Goal: Task Accomplishment & Management: Complete application form

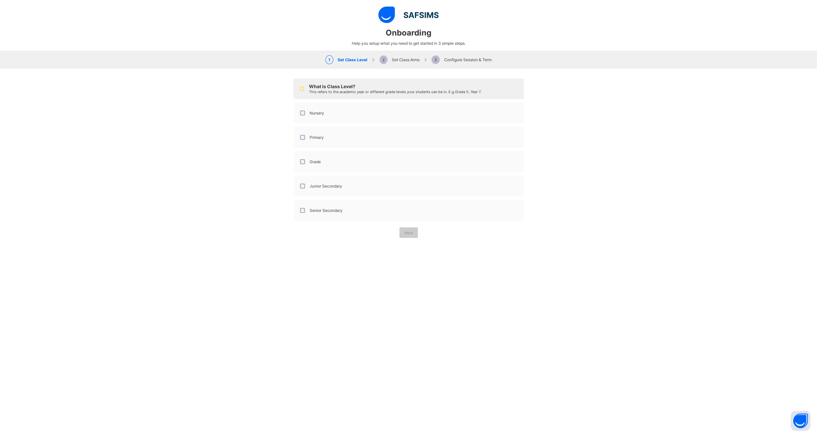
select select "**"
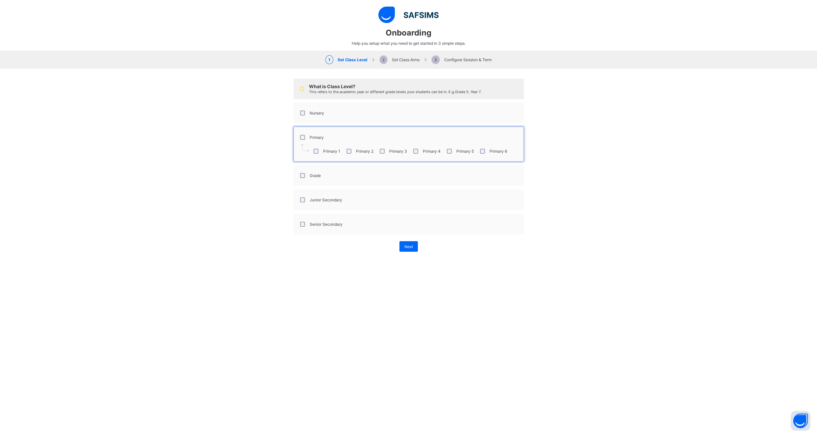
click at [300, 157] on div at bounding box center [303, 151] width 12 height 14
click at [297, 197] on div "Junior Secondary" at bounding box center [320, 200] width 47 height 14
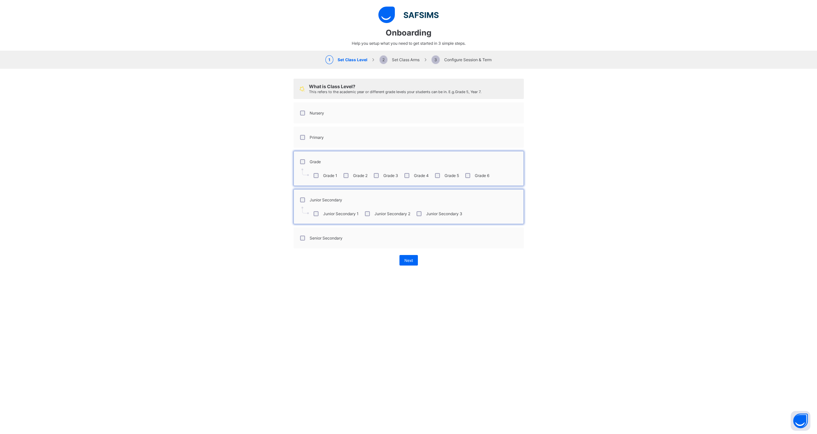
click at [299, 197] on div "Junior Secondary" at bounding box center [320, 199] width 43 height 5
click at [300, 227] on div "Senior Secondary" at bounding box center [320, 224] width 47 height 14
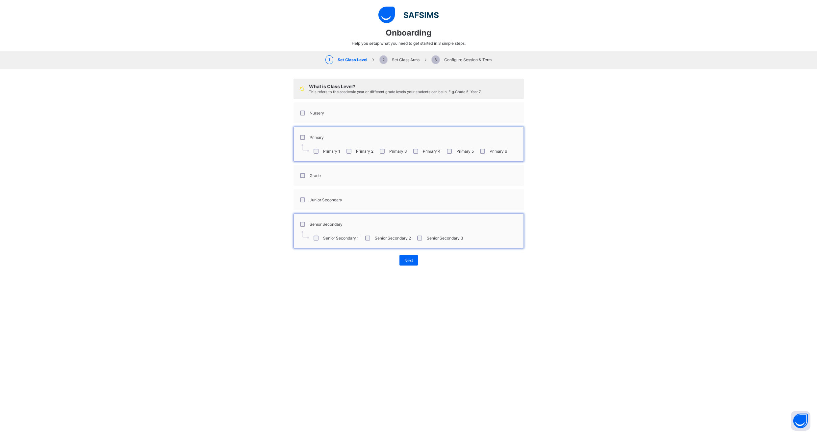
click at [298, 193] on div "Junior Secondary" at bounding box center [320, 200] width 47 height 14
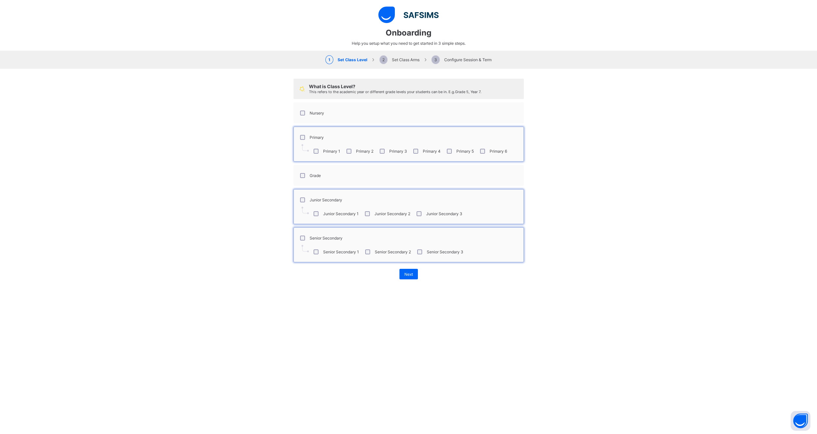
click at [298, 196] on div "Junior Secondary" at bounding box center [320, 200] width 47 height 14
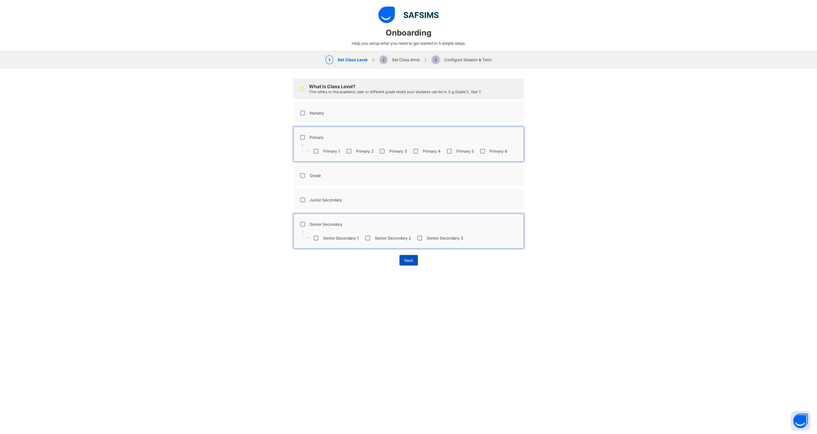
click at [407, 264] on div "Next" at bounding box center [408, 260] width 18 height 11
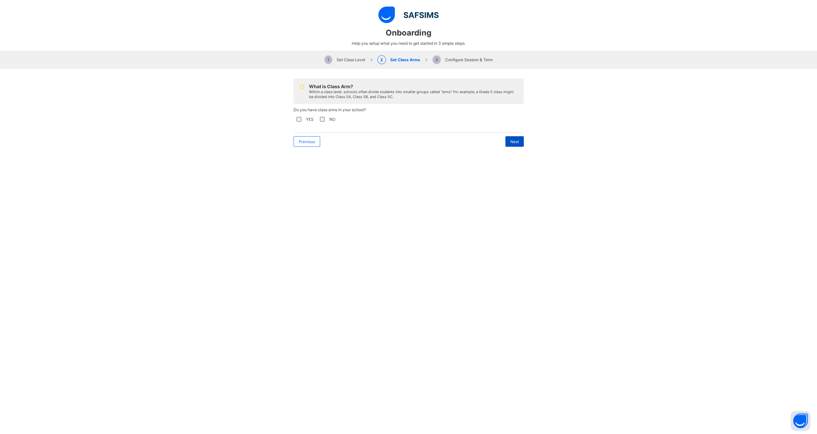
click at [518, 142] on div "Next" at bounding box center [514, 141] width 18 height 11
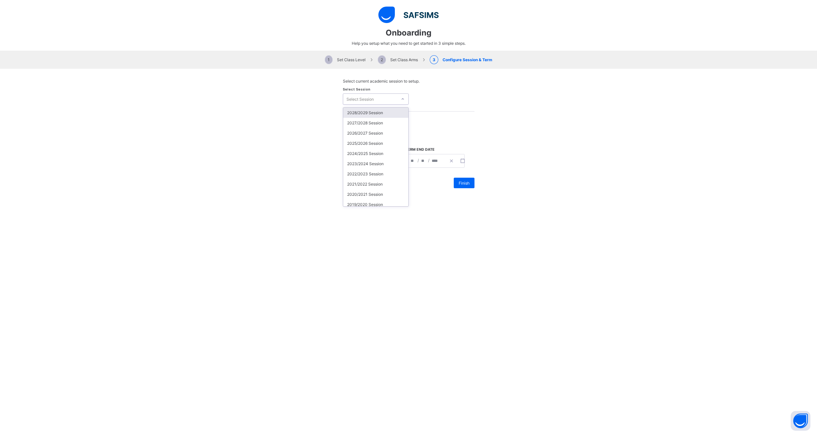
click at [369, 103] on div "Select Session" at bounding box center [359, 98] width 27 height 11
click at [388, 145] on div "2025/2026 Session" at bounding box center [375, 143] width 65 height 10
click at [381, 139] on div "Select Term" at bounding box center [370, 135] width 54 height 9
click at [387, 148] on div "First Term" at bounding box center [375, 149] width 65 height 10
click at [385, 135] on div "First Term" at bounding box center [371, 135] width 51 height 5
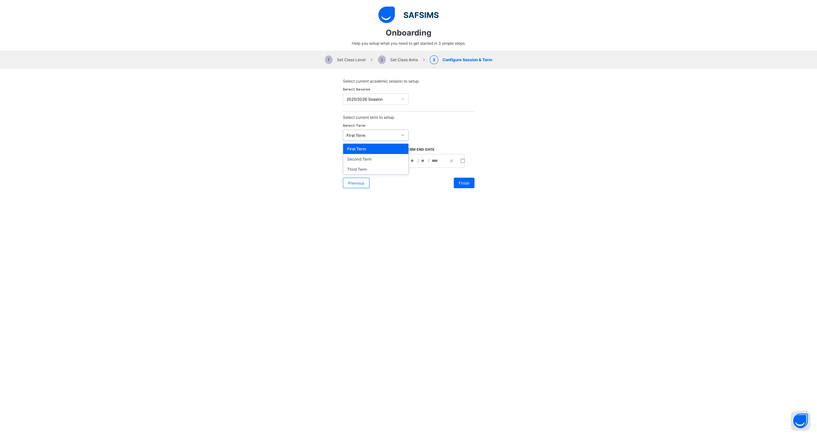
click at [396, 127] on div "Select Term option First Term, selected. option First Term focused, 1 of 3. 3 r…" at bounding box center [409, 135] width 132 height 24
click at [369, 101] on div "2025/2026 Session" at bounding box center [371, 99] width 51 height 5
click at [364, 130] on div "2026/2027 Session" at bounding box center [375, 133] width 65 height 10
click at [370, 138] on div "First Term" at bounding box center [370, 135] width 54 height 9
click at [368, 168] on div "Third Term" at bounding box center [375, 169] width 65 height 10
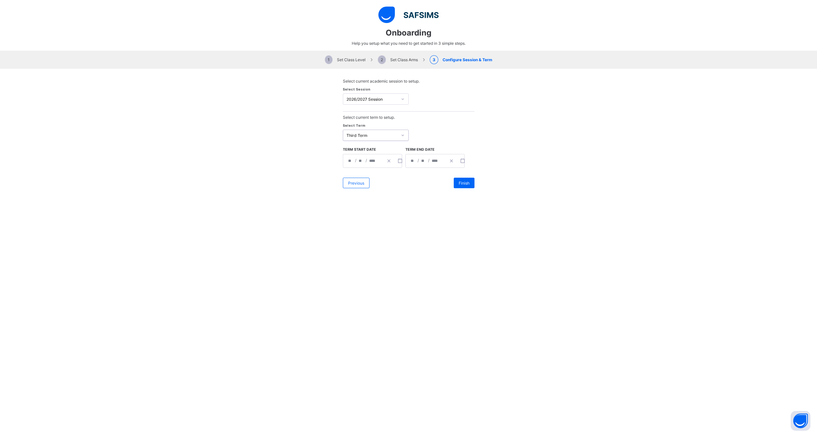
click at [362, 135] on div "Third Term" at bounding box center [371, 135] width 51 height 5
click at [361, 159] on div "Second Term" at bounding box center [375, 159] width 65 height 10
click at [365, 131] on div "Second Term" at bounding box center [370, 135] width 54 height 9
click at [365, 146] on div "First Term" at bounding box center [375, 149] width 65 height 10
click at [376, 101] on div "2026/2027 Session" at bounding box center [371, 99] width 51 height 5
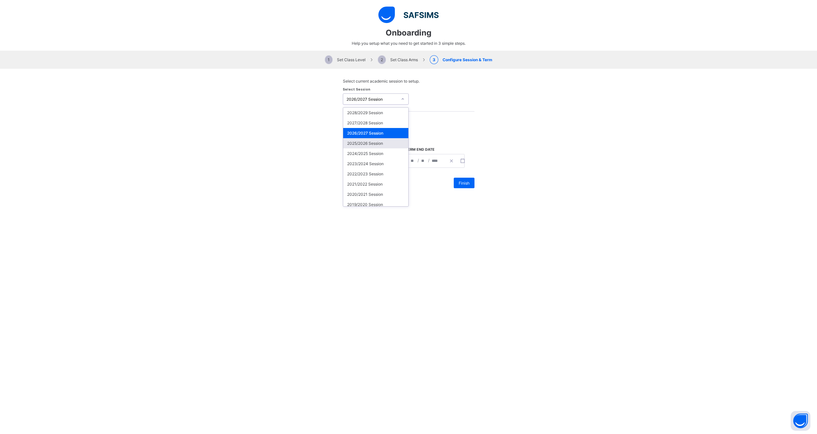
click at [371, 147] on div "2025/2026 Session" at bounding box center [375, 143] width 65 height 10
click at [373, 132] on div "First Term" at bounding box center [370, 135] width 54 height 9
click at [376, 155] on div "Second Term" at bounding box center [375, 159] width 65 height 10
click at [398, 160] on icon "button" at bounding box center [400, 161] width 5 height 5
click at [461, 123] on div "**********" at bounding box center [409, 133] width 132 height 116
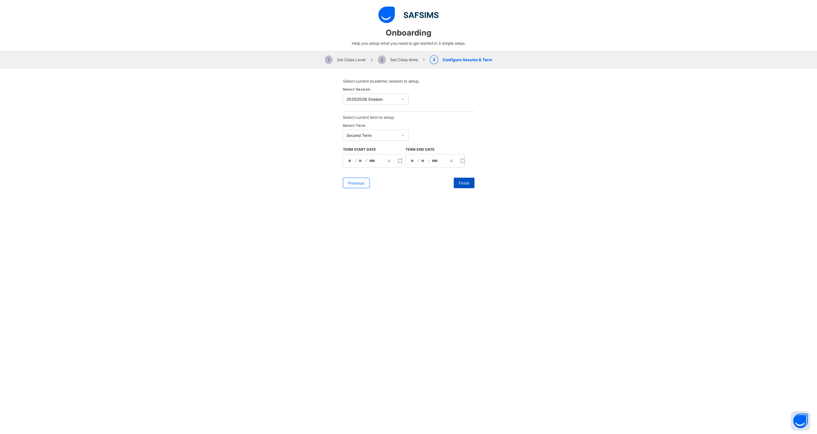
click at [463, 185] on span "Finish" at bounding box center [464, 183] width 11 height 5
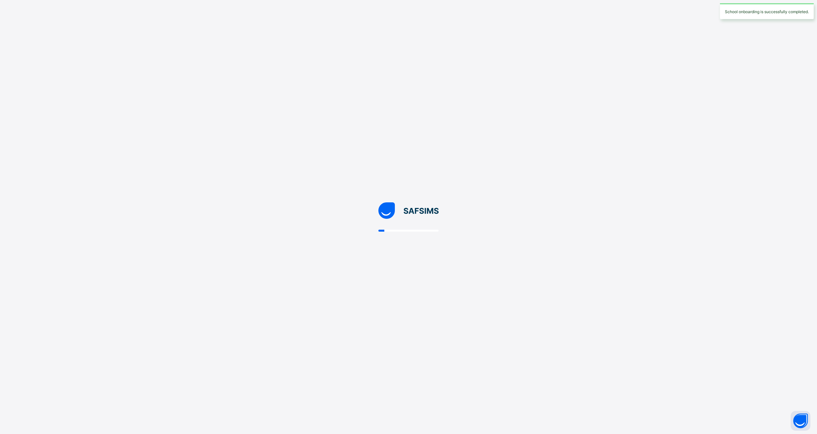
scroll to position [0, 0]
select select "**"
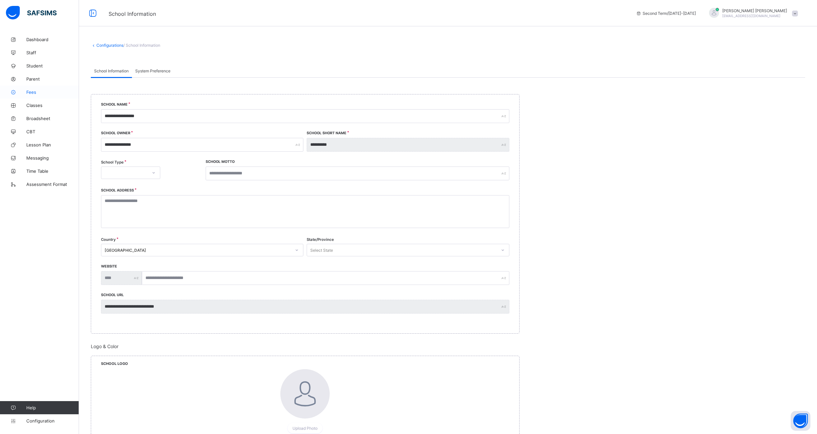
click at [42, 93] on span "Fees" at bounding box center [52, 91] width 53 height 5
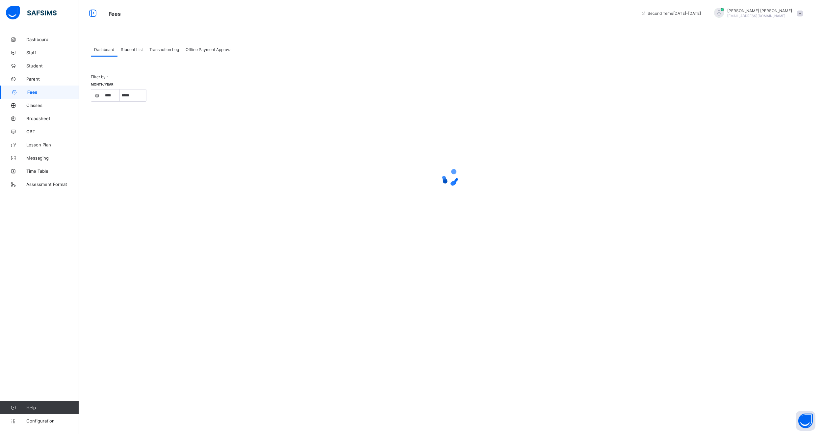
select select "****"
select select "*"
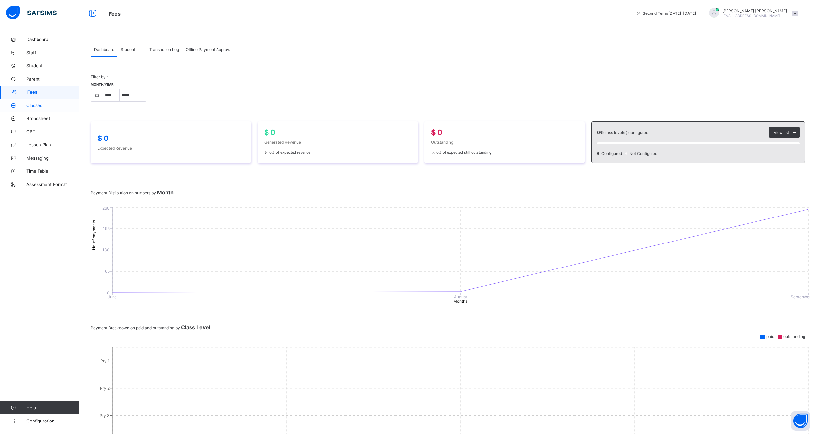
click at [50, 105] on span "Classes" at bounding box center [52, 105] width 53 height 5
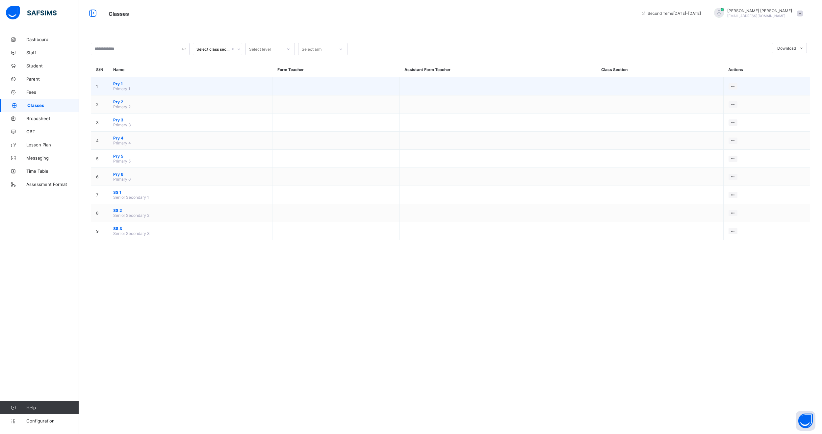
click at [135, 85] on span "Pry 1" at bounding box center [190, 83] width 154 height 5
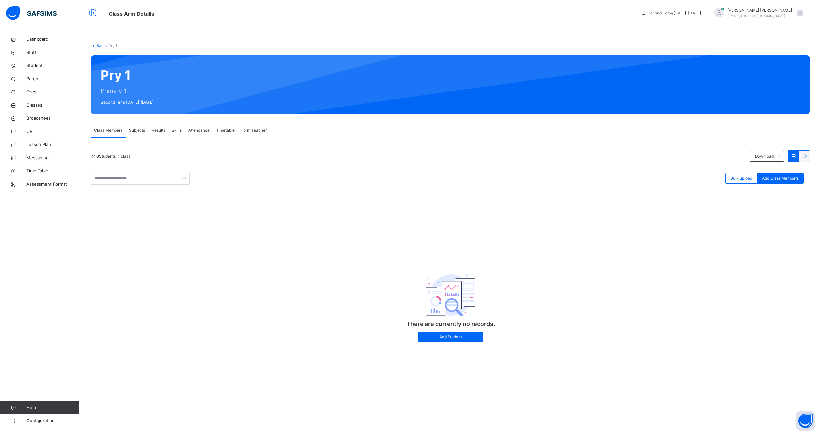
click at [204, 134] on div "Attendance" at bounding box center [199, 130] width 28 height 13
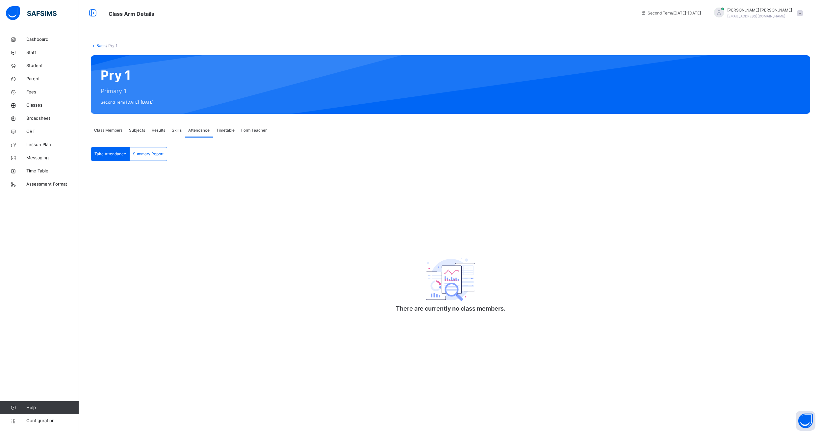
click at [104, 154] on span "Take Attendance" at bounding box center [110, 154] width 32 height 6
click at [44, 40] on span "Dashboard" at bounding box center [52, 39] width 53 height 7
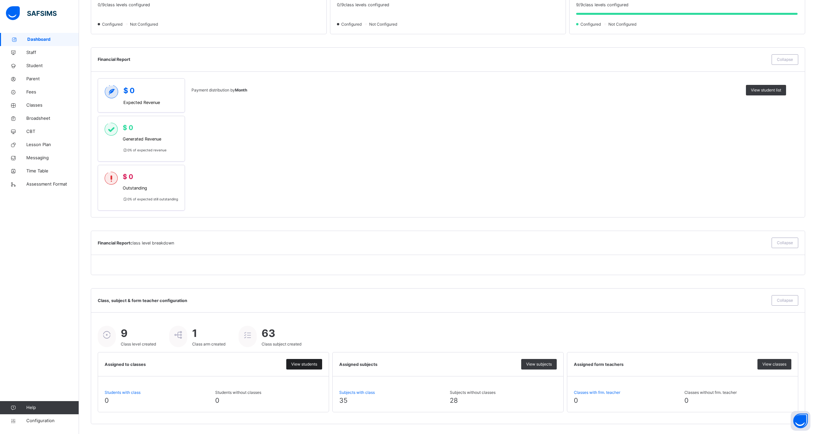
scroll to position [263, 0]
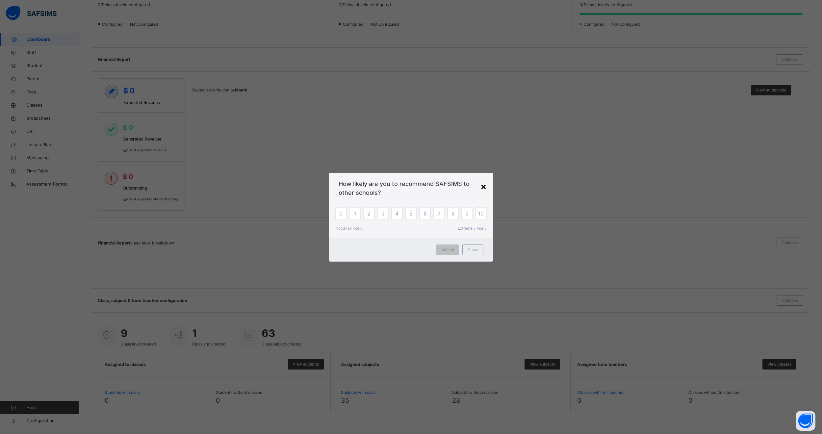
click at [484, 186] on div "×" at bounding box center [483, 186] width 6 height 14
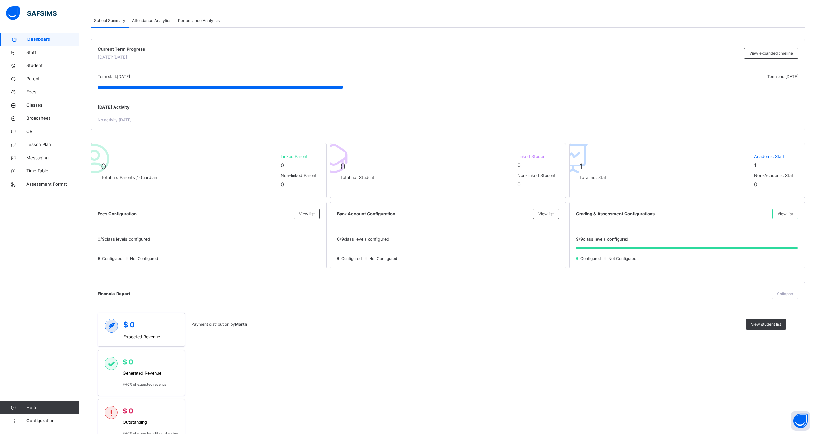
scroll to position [0, 0]
